Goal: Task Accomplishment & Management: Manage account settings

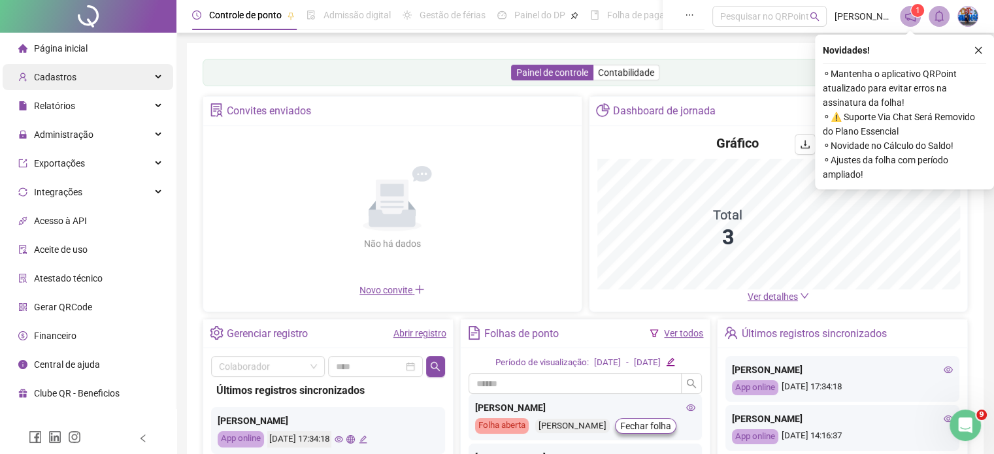
click at [124, 81] on div "Cadastros" at bounding box center [88, 77] width 171 height 26
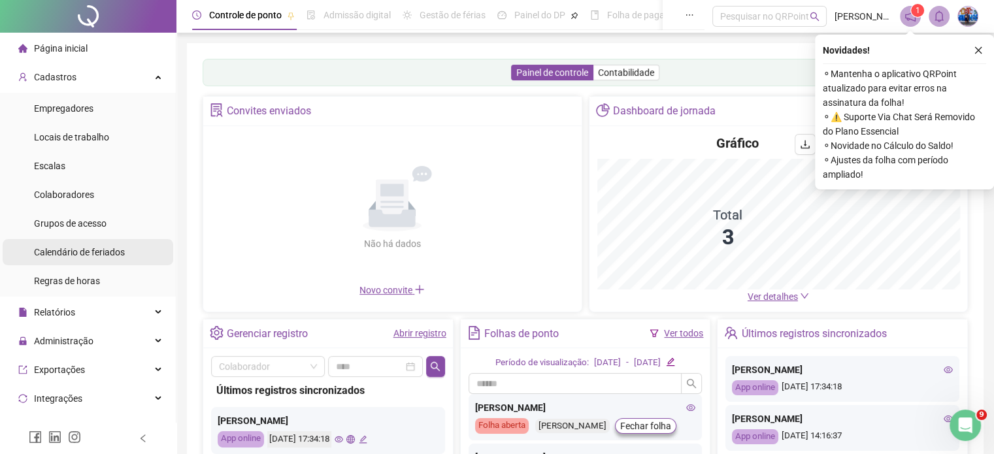
click at [108, 263] on div "Calendário de feriados" at bounding box center [79, 252] width 91 height 26
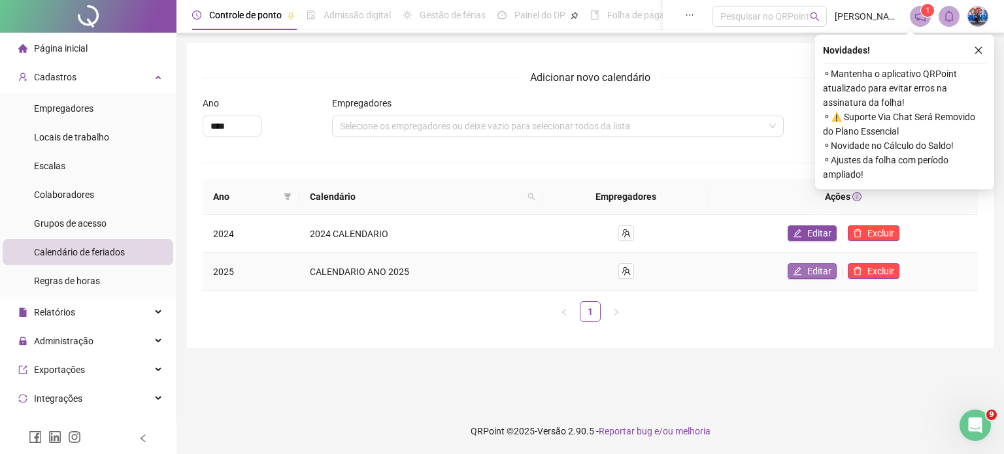
click at [802, 273] on icon "edit" at bounding box center [797, 271] width 9 height 9
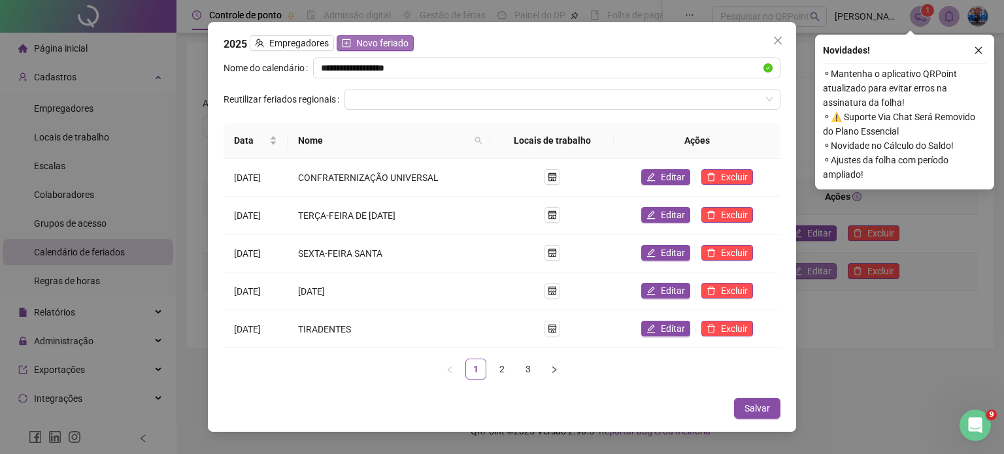
click at [390, 44] on span "Novo feriado" at bounding box center [382, 43] width 52 height 14
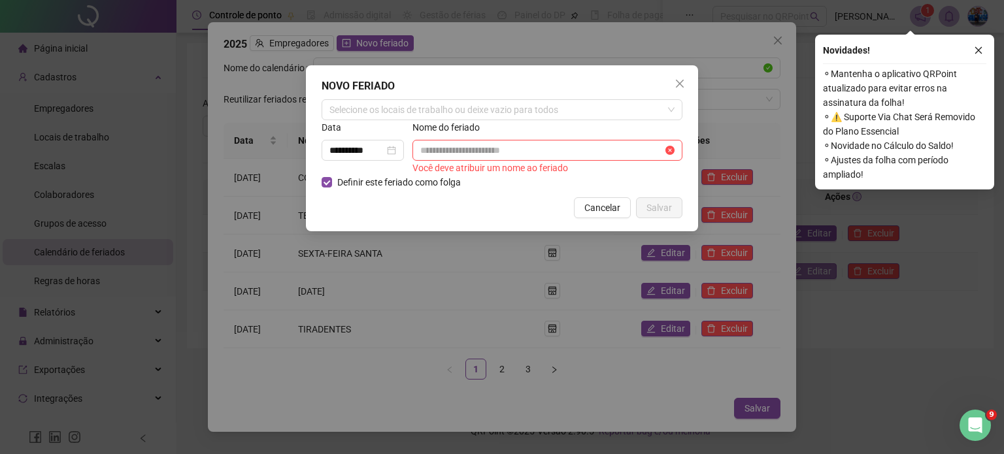
click at [367, 124] on div "Data" at bounding box center [366, 130] width 88 height 20
click at [387, 113] on div "Selecione os locais de trabalho ou deixe vazio para todos" at bounding box center [502, 109] width 361 height 21
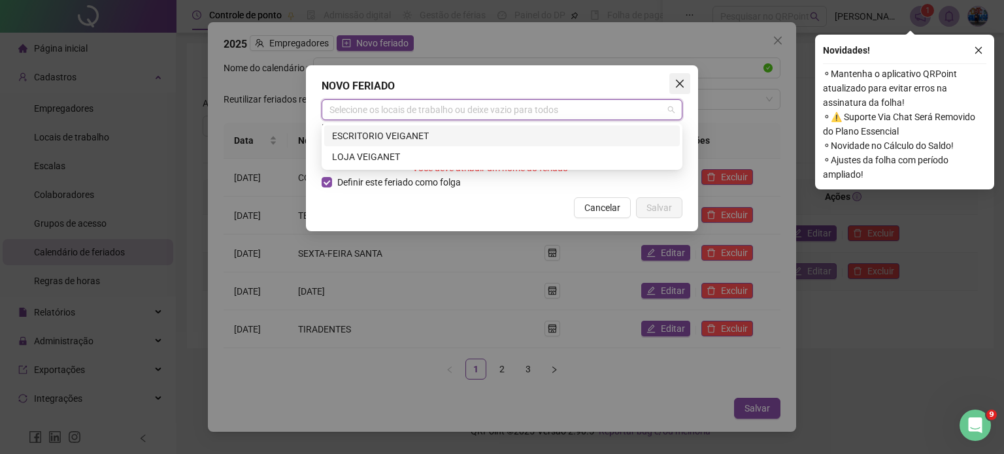
click at [680, 84] on icon "close" at bounding box center [679, 83] width 10 height 10
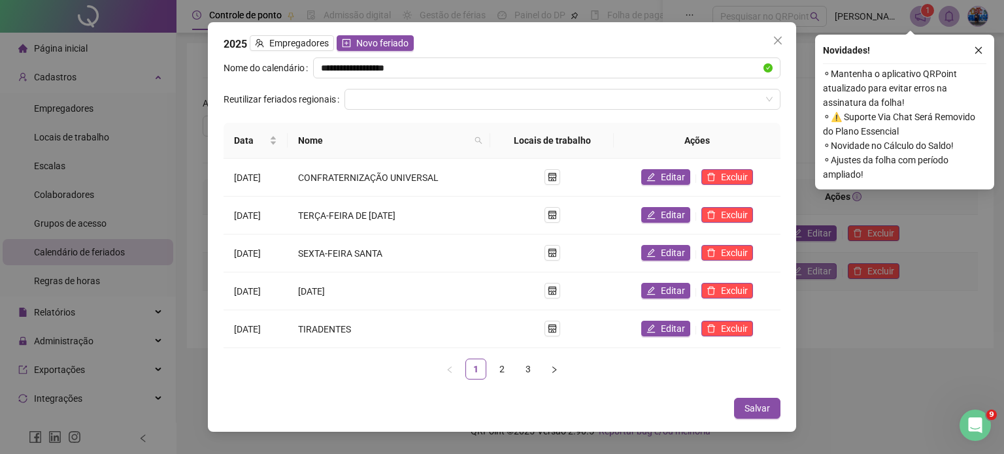
click at [780, 46] on icon "close" at bounding box center [778, 40] width 10 height 10
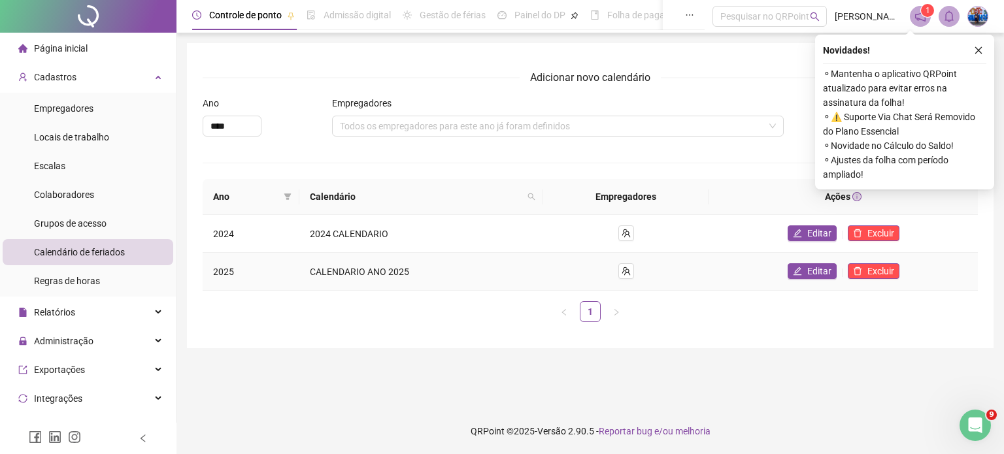
click at [636, 263] on div at bounding box center [626, 271] width 144 height 16
click at [631, 268] on icon "team" at bounding box center [626, 271] width 9 height 9
click at [631, 274] on icon "team" at bounding box center [626, 271] width 9 height 9
click at [824, 273] on span "Editar" at bounding box center [819, 271] width 24 height 14
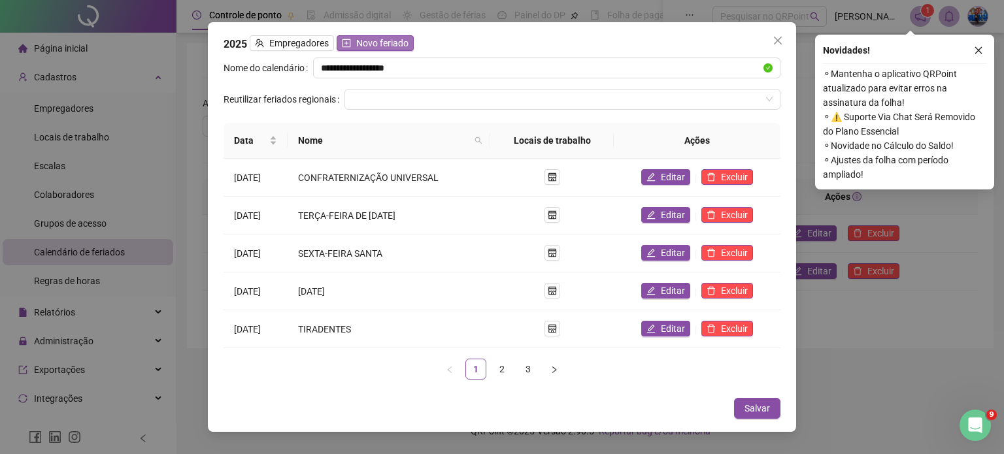
click at [361, 41] on span "Novo feriado" at bounding box center [382, 43] width 52 height 14
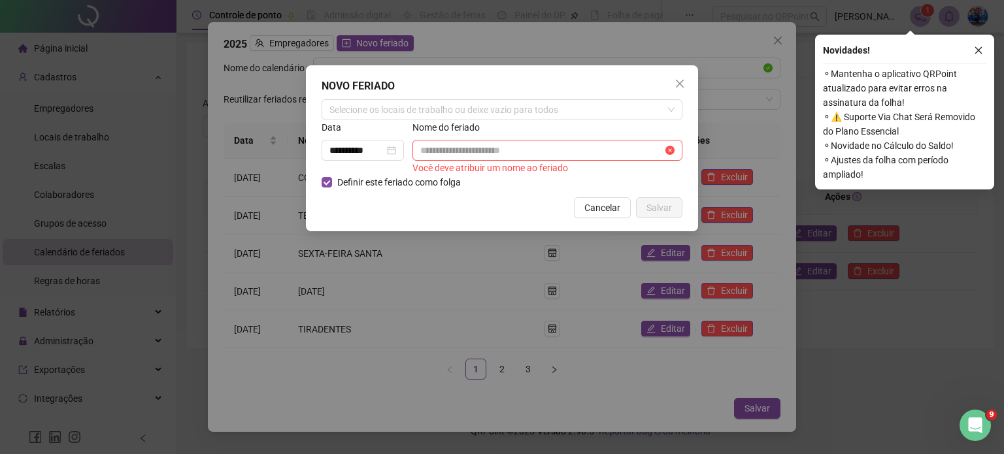
click at [316, 45] on div "**********" at bounding box center [502, 227] width 1004 height 454
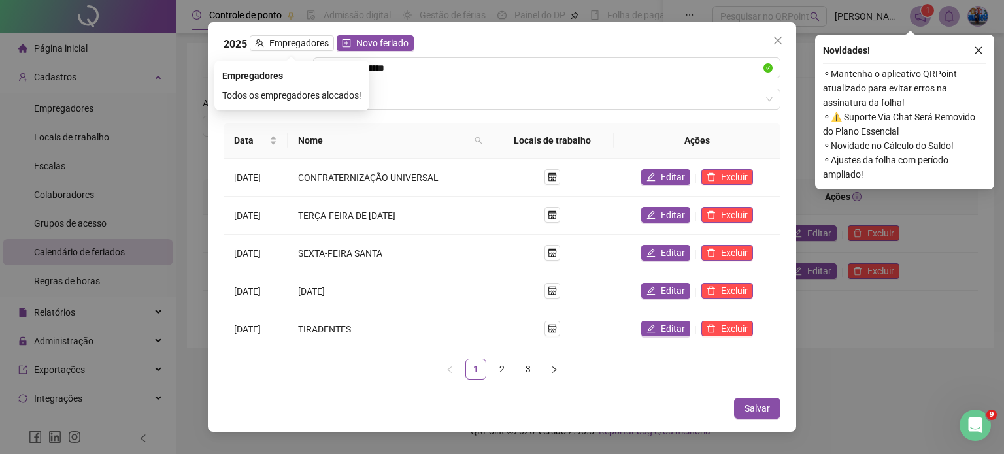
click at [316, 45] on span "Empregadores" at bounding box center [298, 43] width 59 height 14
click at [298, 90] on div "Todos os empregadores alocados!" at bounding box center [291, 95] width 139 height 14
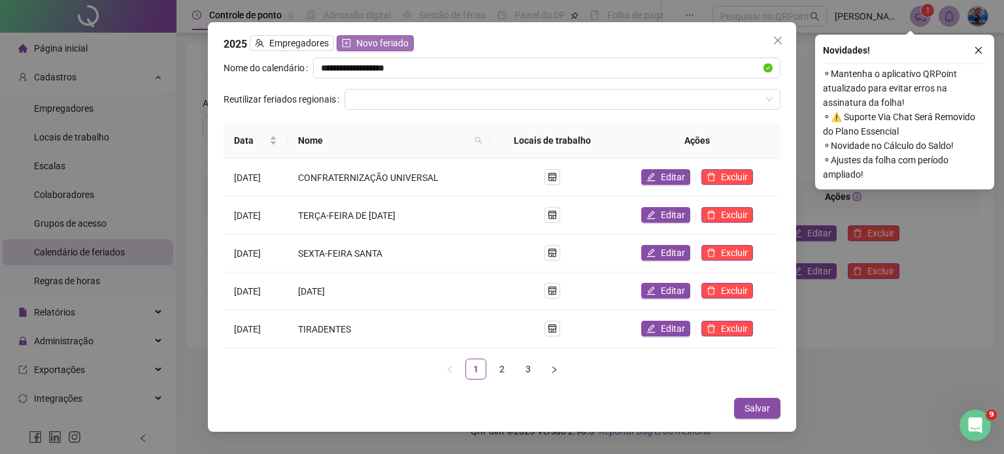
click at [361, 37] on button "Novo feriado" at bounding box center [375, 43] width 77 height 16
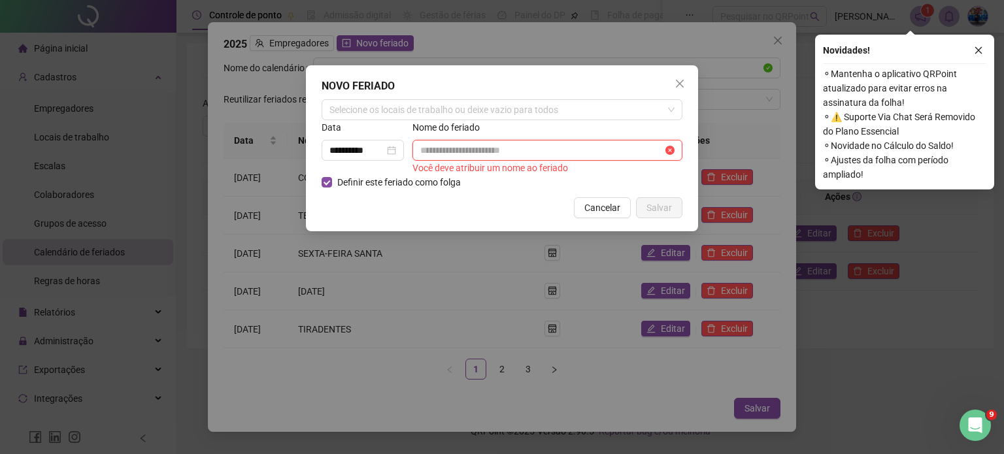
click at [448, 153] on input "text" at bounding box center [541, 150] width 242 height 14
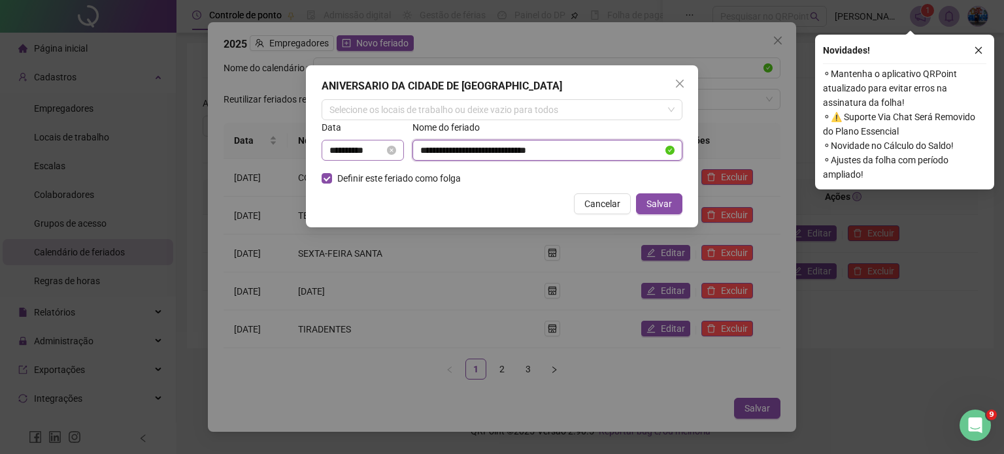
click at [359, 141] on div "**********" at bounding box center [363, 150] width 82 height 21
type input "**********"
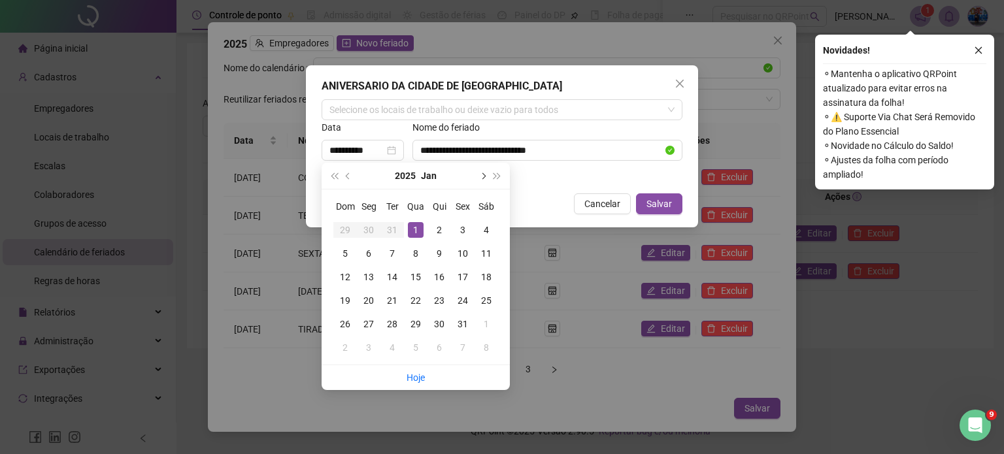
click at [486, 176] on button "next-year" at bounding box center [482, 176] width 14 height 26
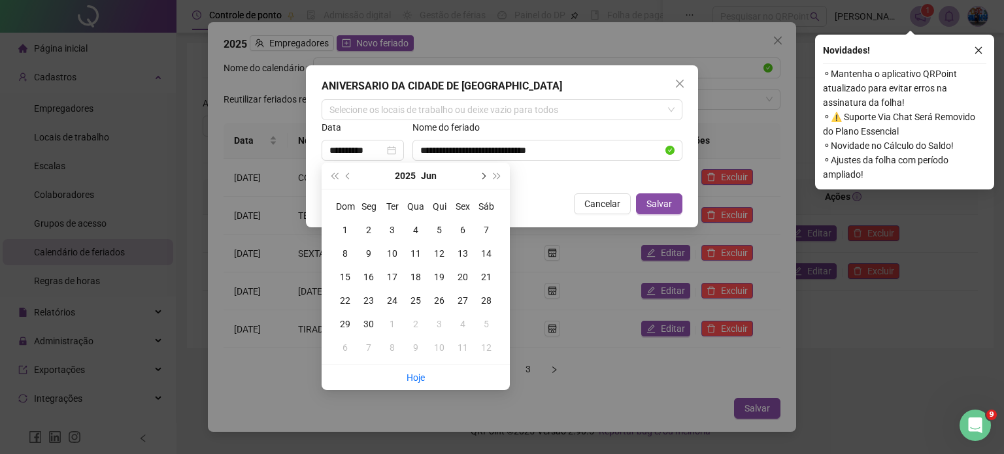
click at [486, 176] on button "next-year" at bounding box center [482, 176] width 14 height 26
type input "**********"
click at [465, 301] on div "22" at bounding box center [463, 301] width 16 height 16
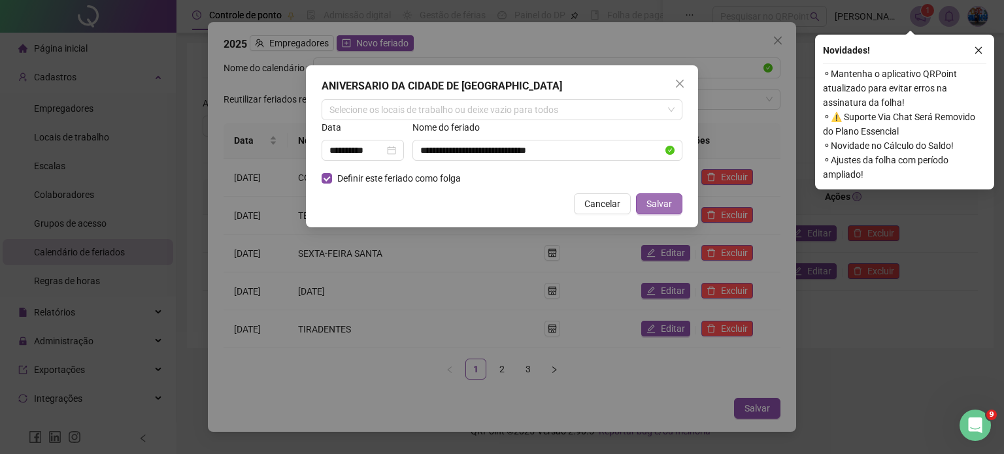
click at [662, 201] on span "Salvar" at bounding box center [658, 204] width 25 height 14
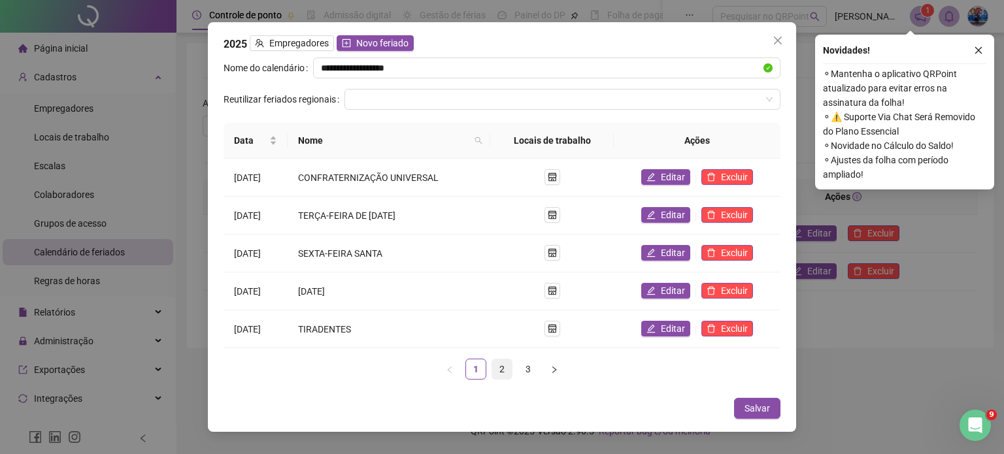
click at [502, 368] on link "2" at bounding box center [502, 369] width 20 height 20
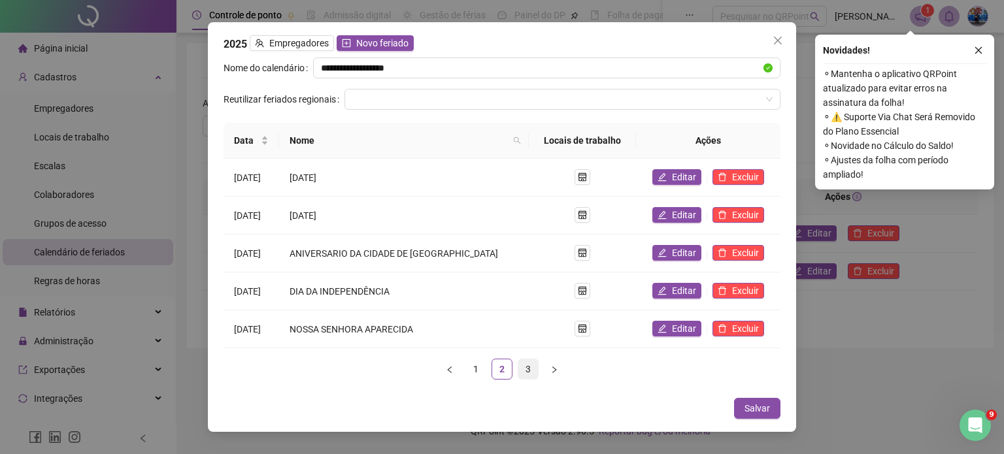
click at [525, 373] on link "3" at bounding box center [528, 369] width 20 height 20
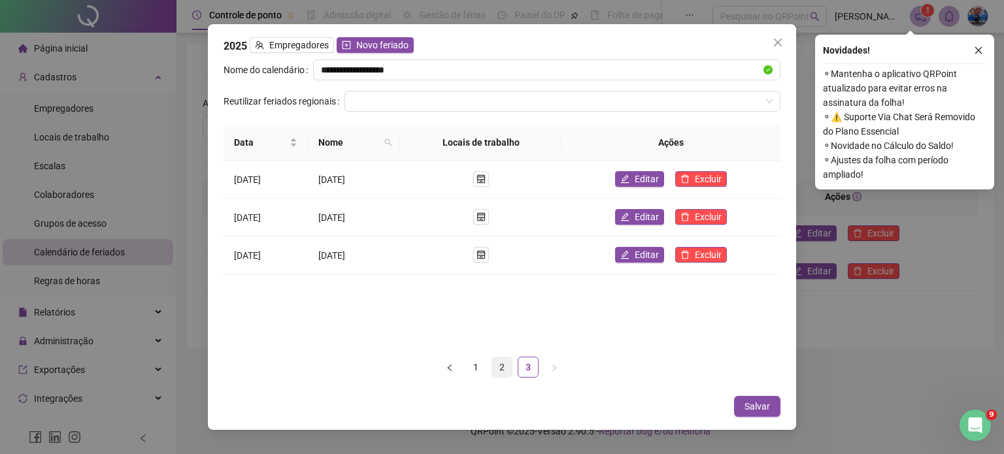
click at [492, 371] on link "2" at bounding box center [502, 368] width 20 height 20
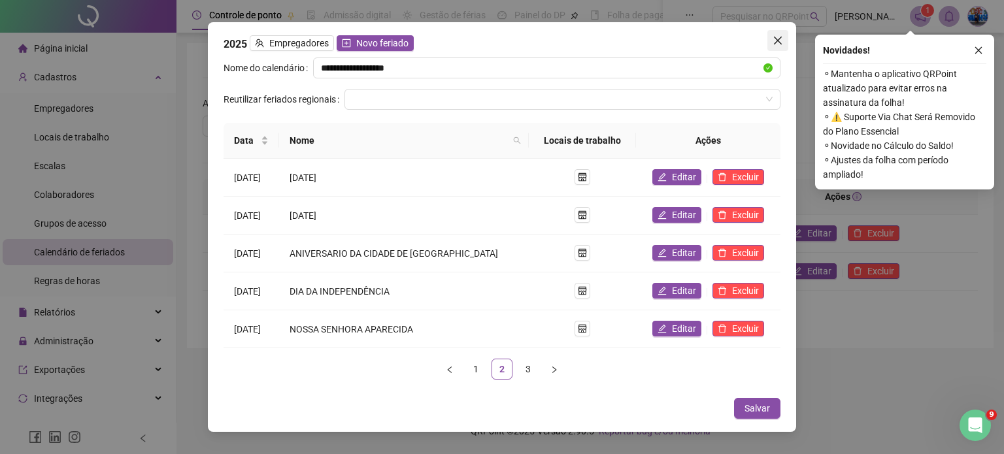
click at [778, 46] on icon "close" at bounding box center [778, 40] width 10 height 10
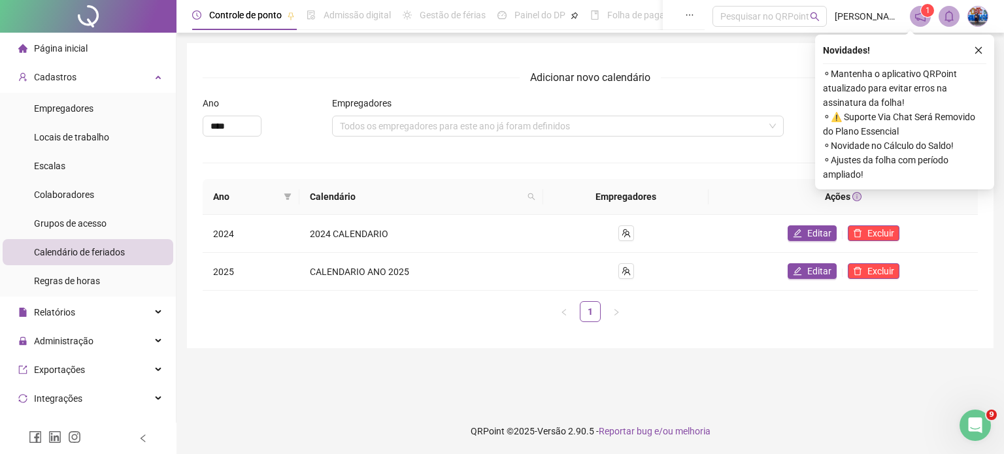
click at [778, 46] on div "Adicionar novo calendário Ano **** Empregadores Todos os empregadores para este…" at bounding box center [590, 195] width 807 height 305
click at [976, 46] on icon "close" at bounding box center [978, 50] width 9 height 9
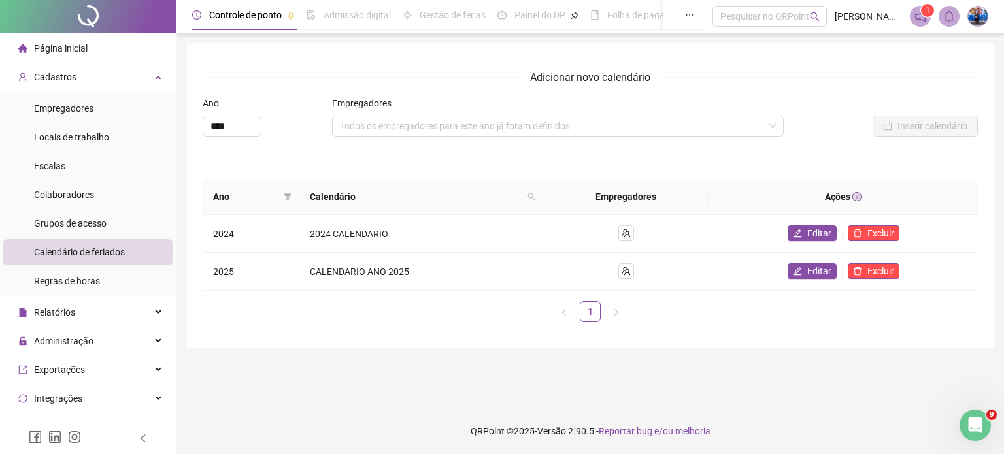
click at [856, 117] on div "Inserir calendário" at bounding box center [881, 126] width 193 height 21
click at [63, 50] on span "Página inicial" at bounding box center [61, 48] width 54 height 10
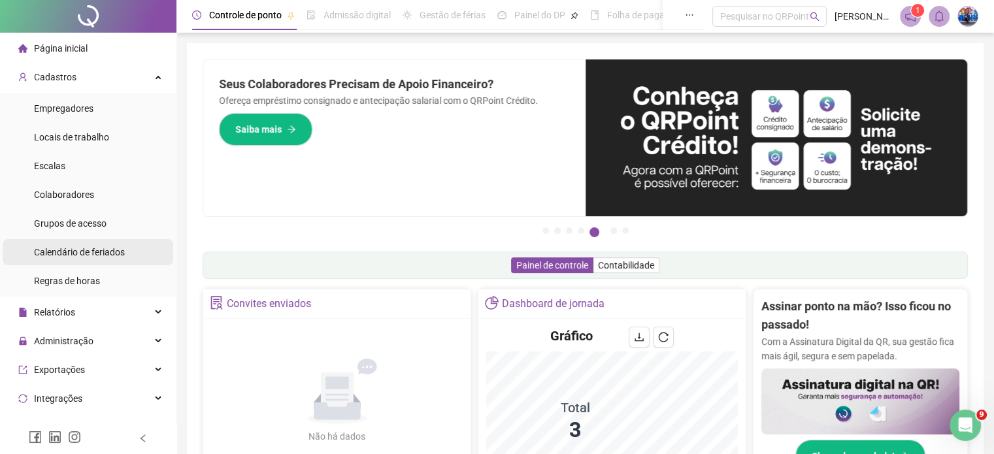
click at [99, 254] on span "Calendário de feriados" at bounding box center [79, 252] width 91 height 10
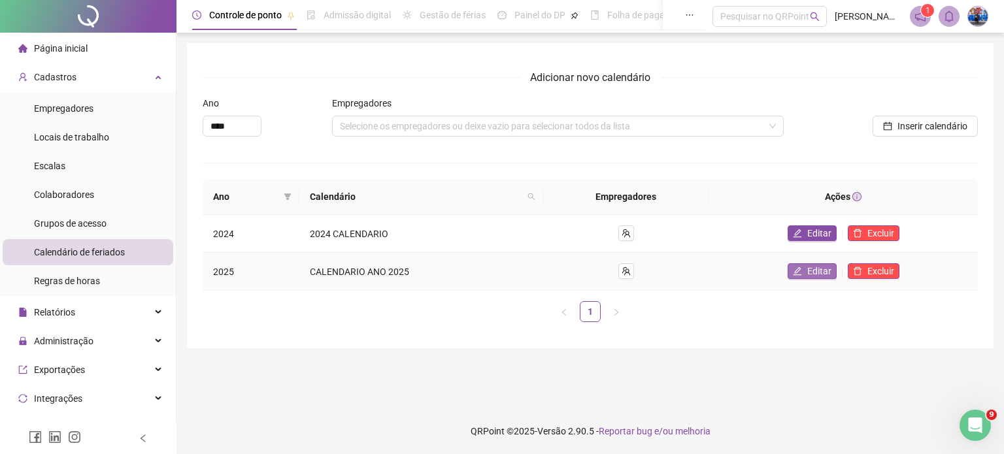
click at [820, 269] on span "Editar" at bounding box center [819, 271] width 24 height 14
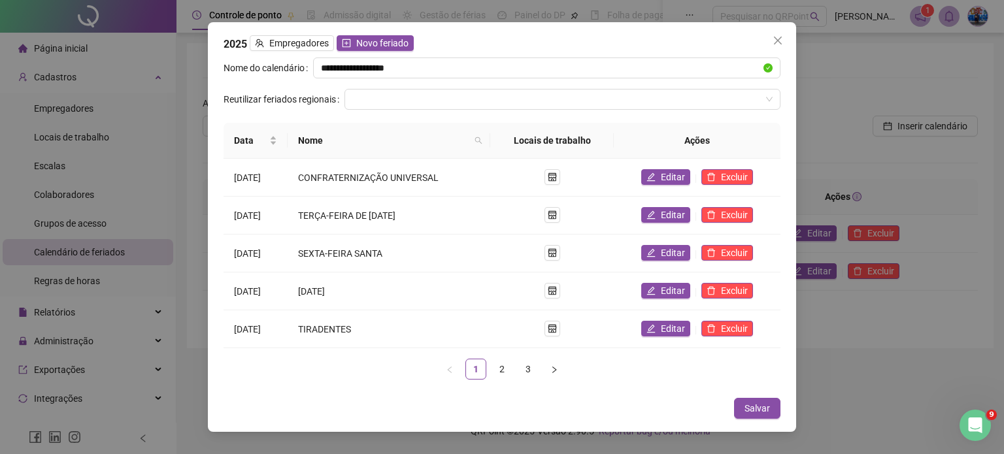
click at [514, 367] on ul "1 2 3" at bounding box center [502, 369] width 557 height 21
click at [510, 368] on link "2" at bounding box center [502, 369] width 20 height 20
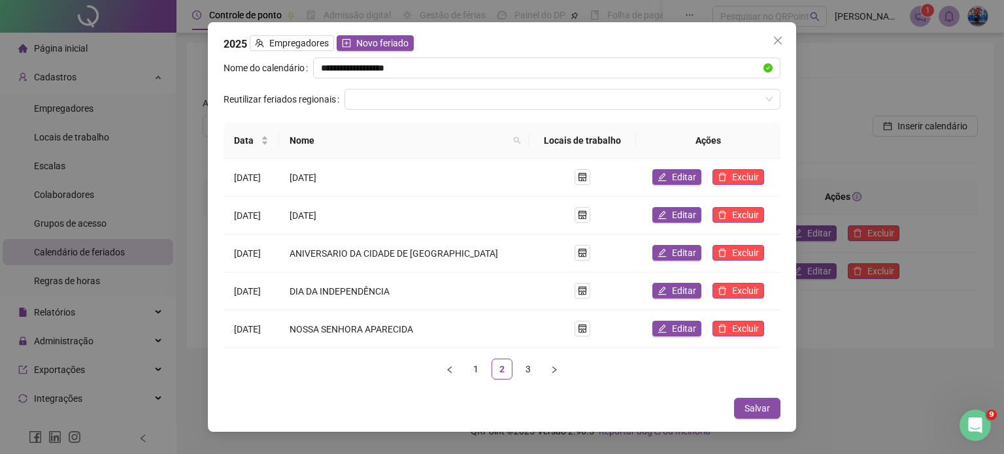
click at [518, 367] on li "3" at bounding box center [528, 369] width 21 height 21
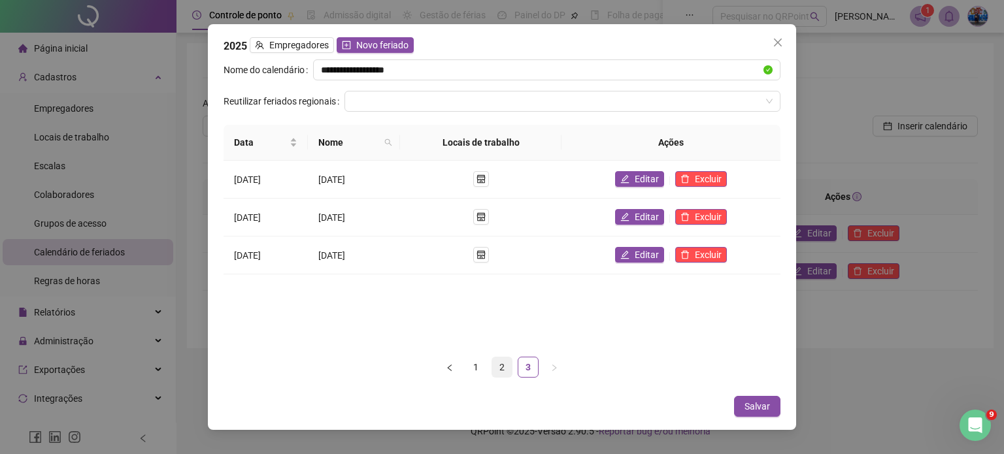
click at [505, 368] on link "2" at bounding box center [502, 368] width 20 height 20
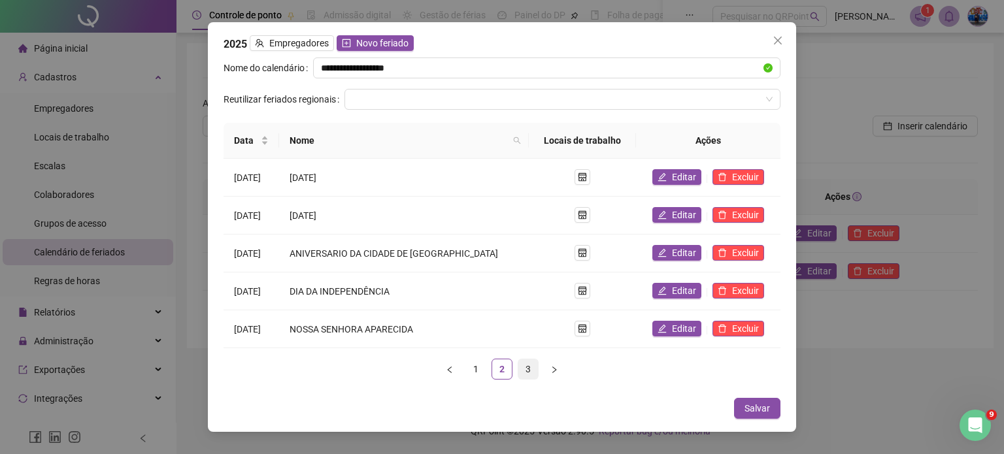
click at [528, 365] on link "3" at bounding box center [528, 369] width 20 height 20
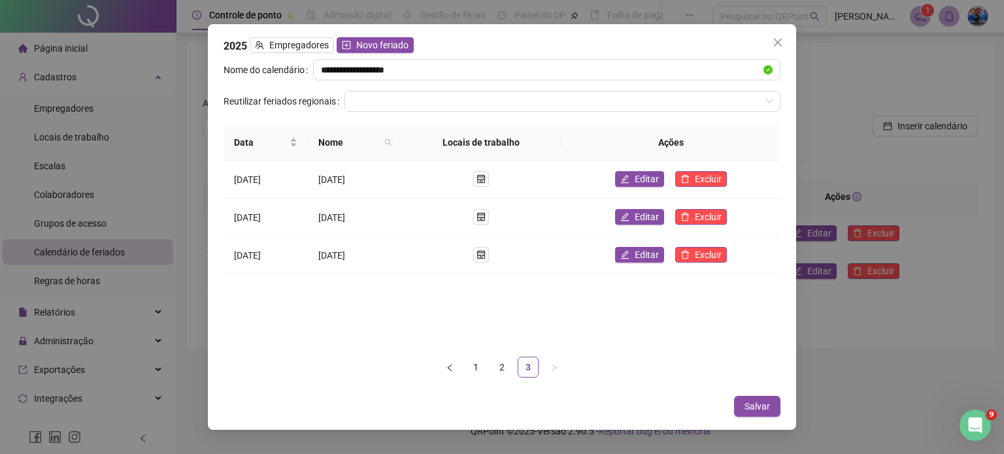
click at [515, 365] on ul "1 2 3" at bounding box center [502, 367] width 557 height 21
click at [510, 367] on link "2" at bounding box center [502, 368] width 20 height 20
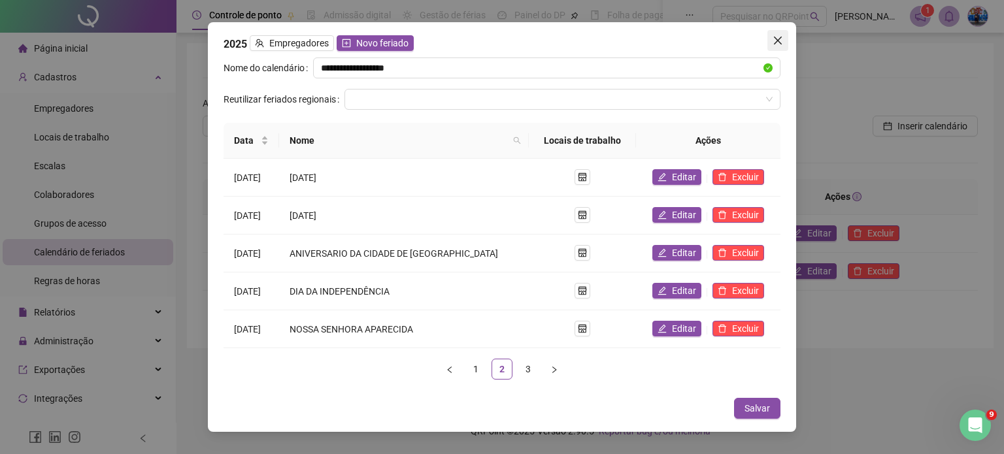
click at [778, 37] on icon "close" at bounding box center [778, 40] width 10 height 10
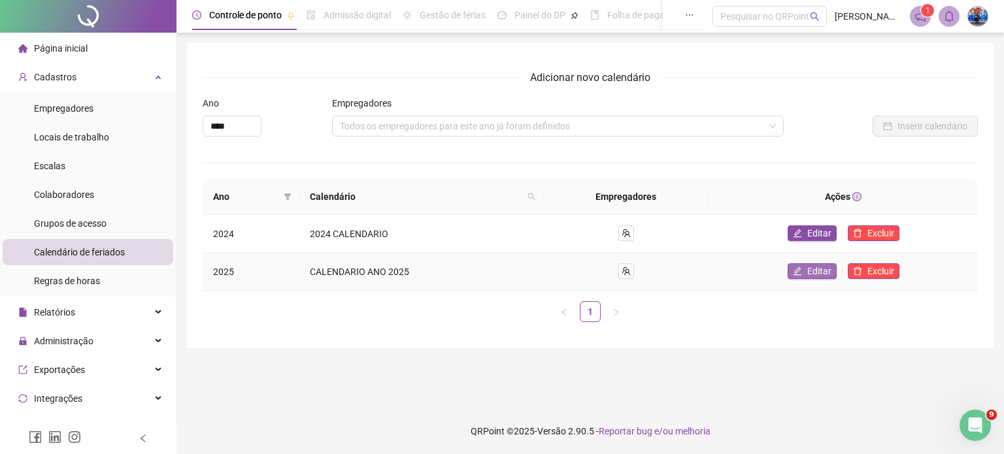
click at [829, 273] on span "Editar" at bounding box center [819, 271] width 24 height 14
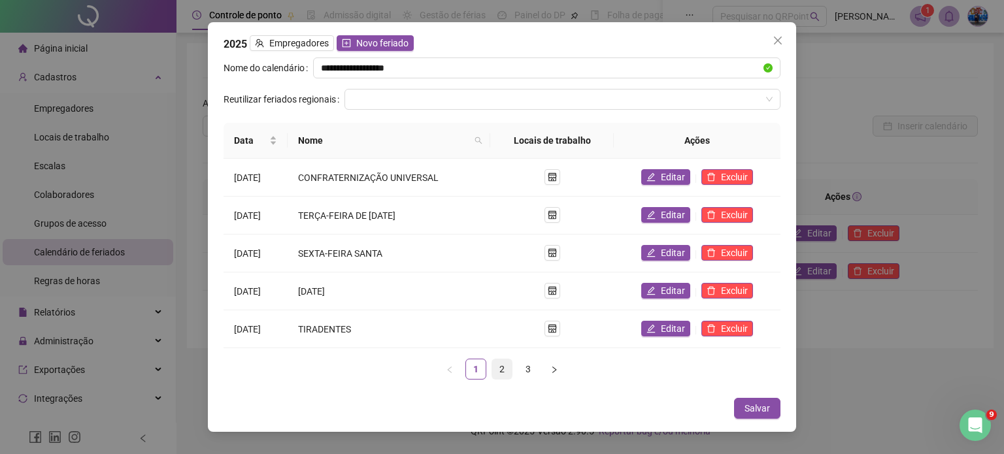
click at [504, 365] on link "2" at bounding box center [502, 369] width 20 height 20
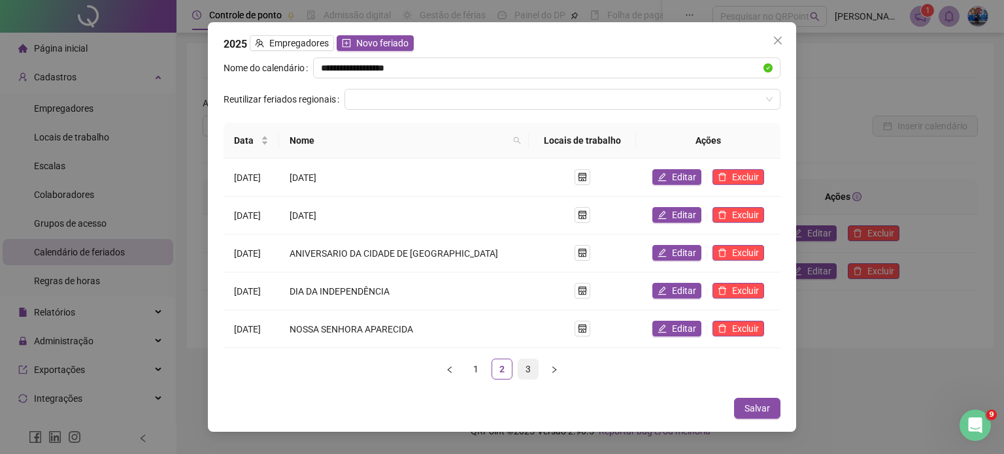
click at [528, 367] on link "3" at bounding box center [528, 369] width 20 height 20
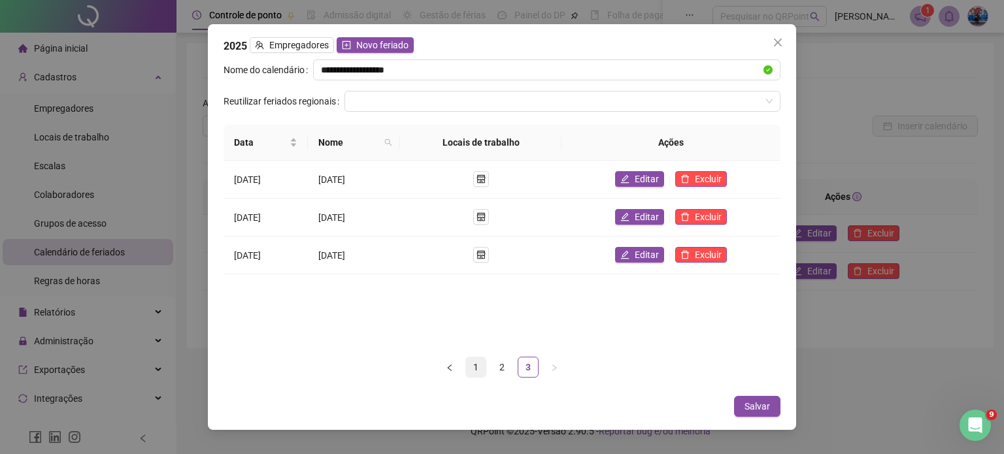
click at [469, 368] on link "1" at bounding box center [476, 368] width 20 height 20
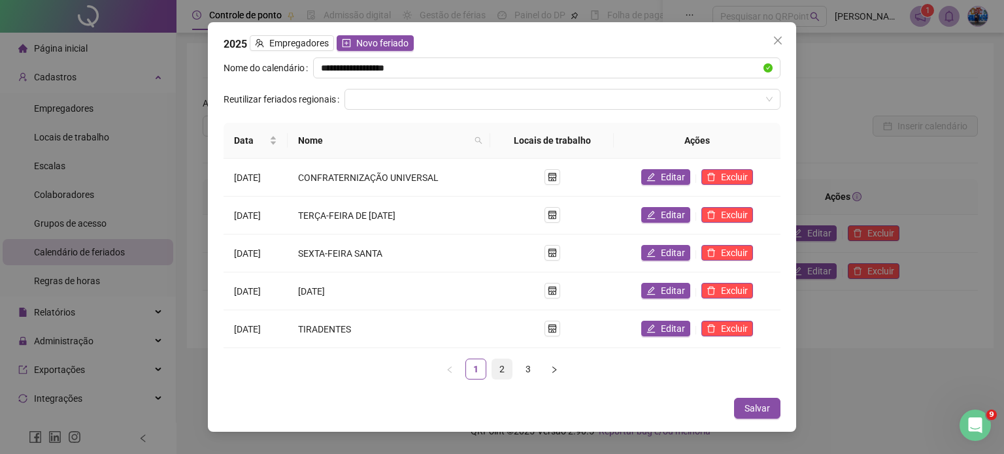
click at [507, 367] on link "2" at bounding box center [502, 369] width 20 height 20
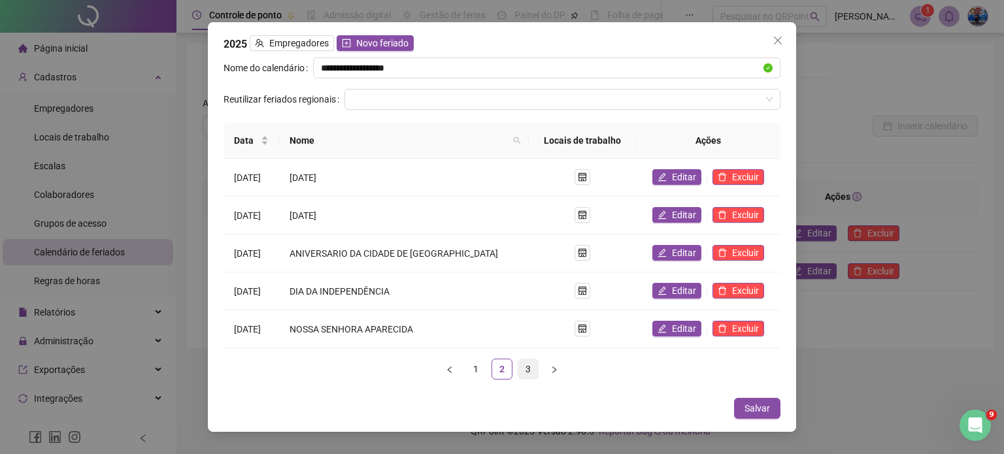
click at [520, 370] on link "3" at bounding box center [528, 369] width 20 height 20
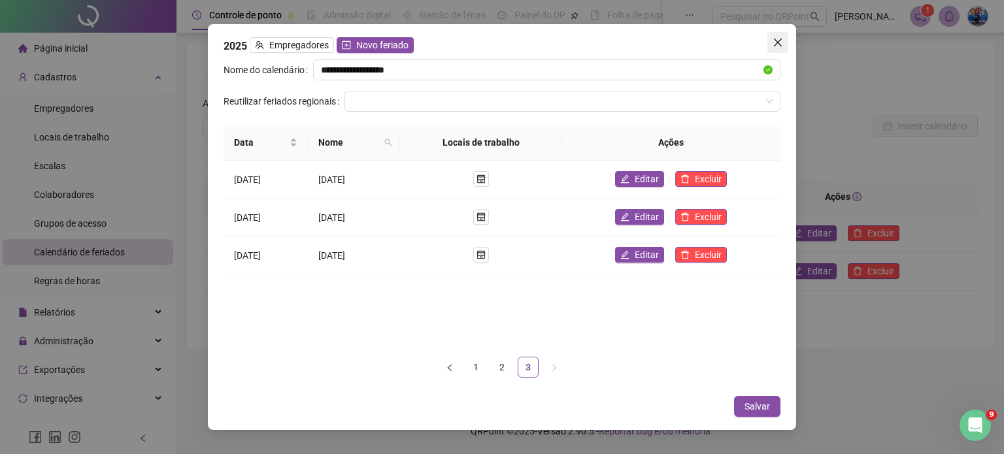
click at [776, 49] on button "Close" at bounding box center [777, 42] width 21 height 21
